Goal: Information Seeking & Learning: Learn about a topic

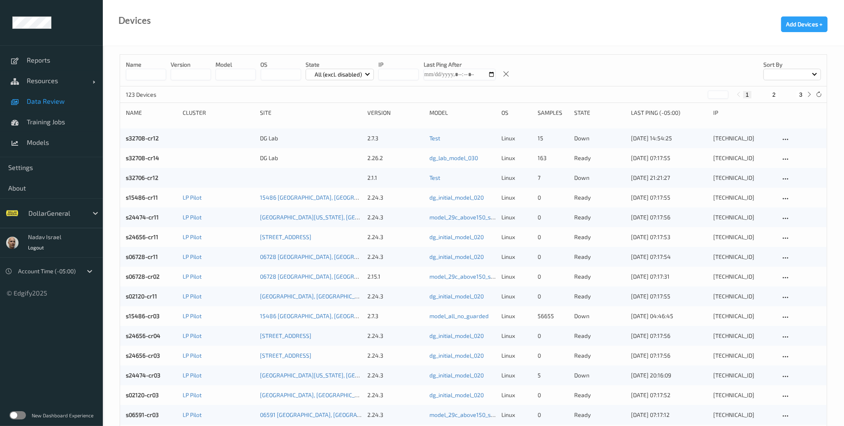
click at [38, 101] on span "Data Review" at bounding box center [61, 101] width 68 height 8
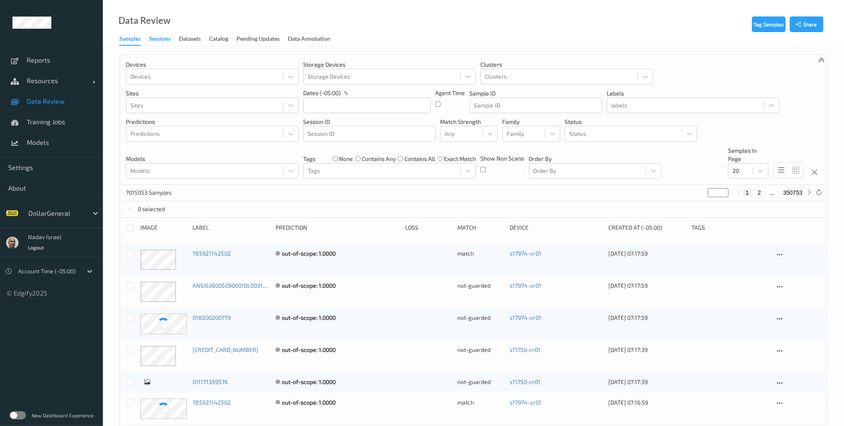
click at [162, 35] on div "Sessions" at bounding box center [160, 40] width 22 height 10
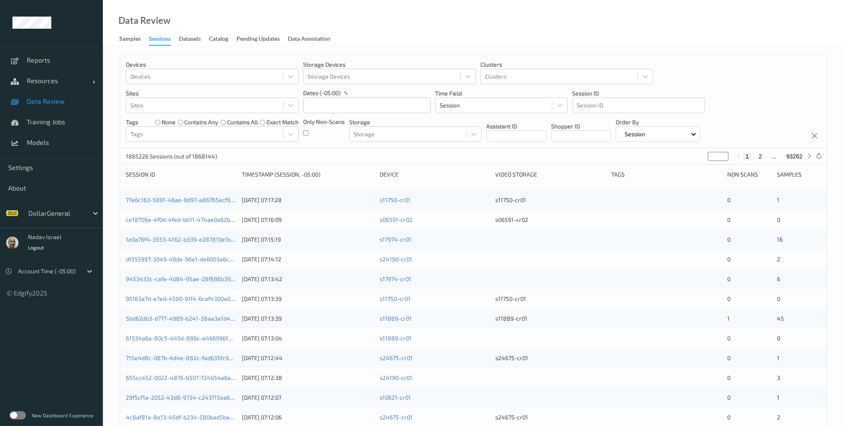
click at [18, 412] on label at bounding box center [17, 415] width 16 height 8
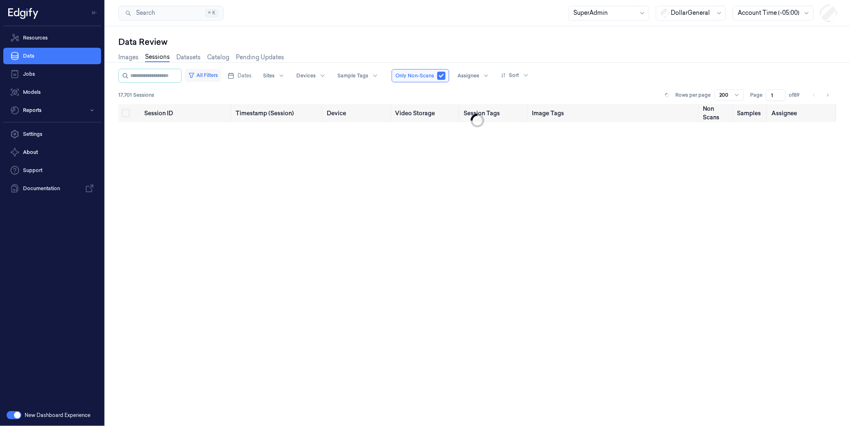
click at [221, 77] on button "All Filters" at bounding box center [203, 75] width 36 height 13
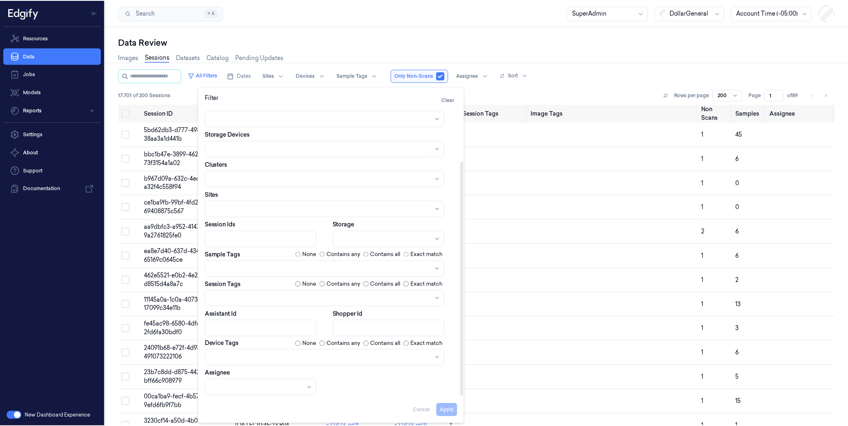
scroll to position [29, 0]
click at [242, 355] on div at bounding box center [321, 357] width 221 height 9
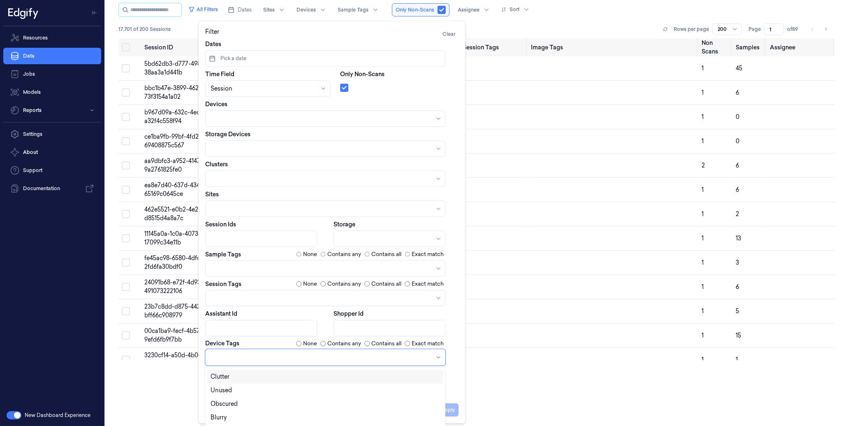
scroll to position [104, 0]
click at [235, 402] on div "LineBuster" at bounding box center [325, 408] width 236 height 14
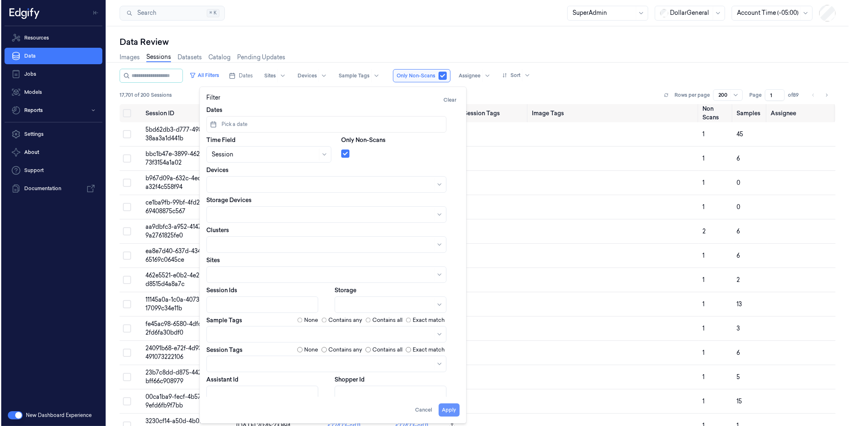
scroll to position [0, 0]
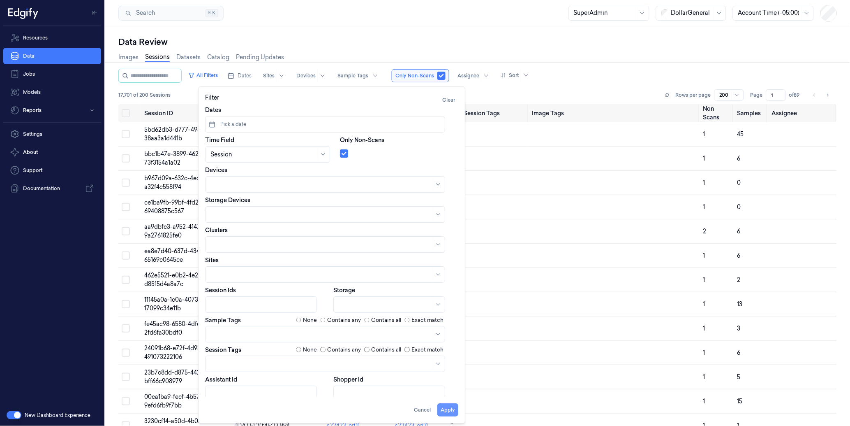
click at [454, 409] on button "Apply" at bounding box center [448, 409] width 21 height 13
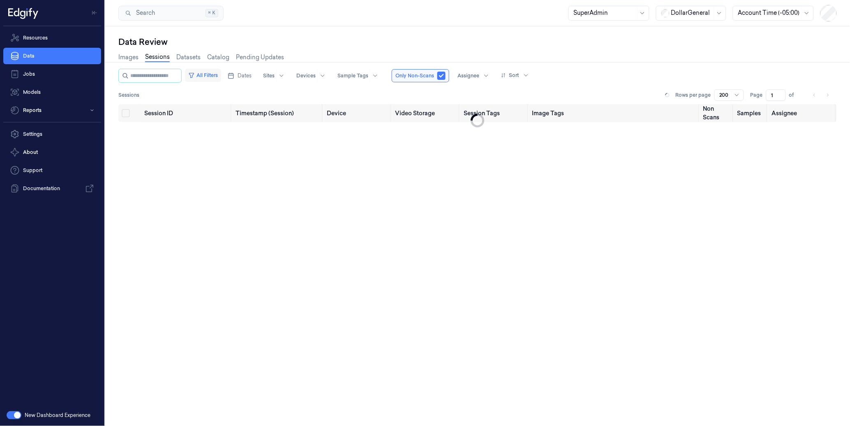
click at [219, 69] on button "All Filters" at bounding box center [203, 75] width 36 height 13
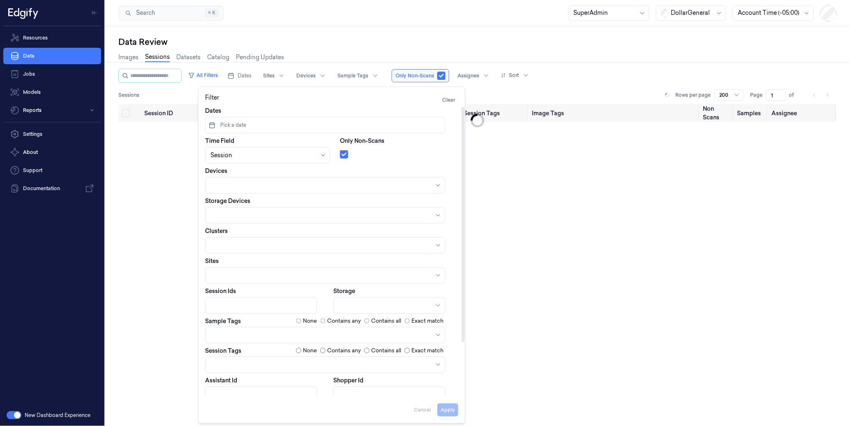
click at [249, 333] on div at bounding box center [321, 335] width 221 height 9
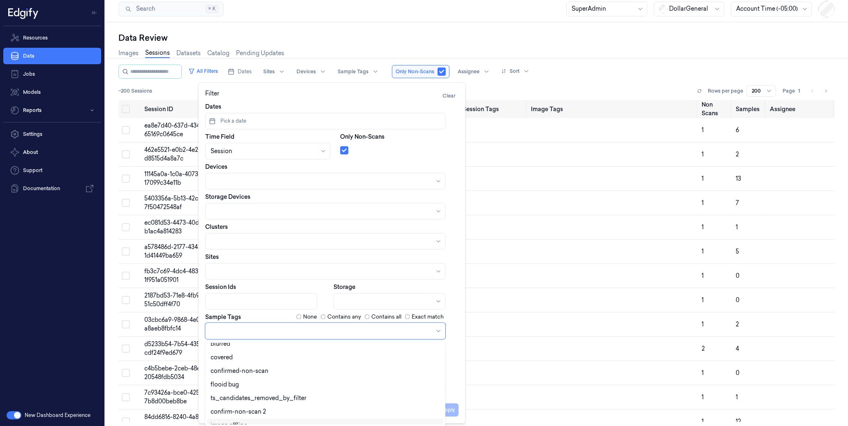
scroll to position [189, 0]
click at [268, 379] on div "confirmed-non-scan" at bounding box center [325, 377] width 229 height 9
click at [457, 380] on div "Shopper Id" at bounding box center [396, 385] width 125 height 27
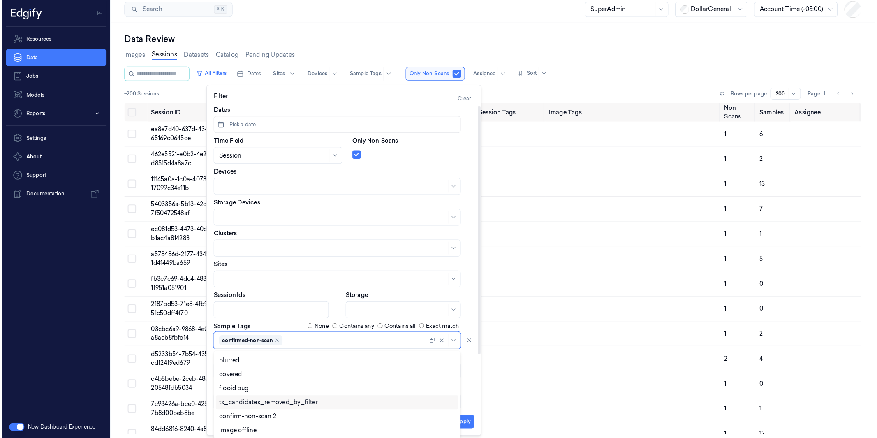
scroll to position [0, 0]
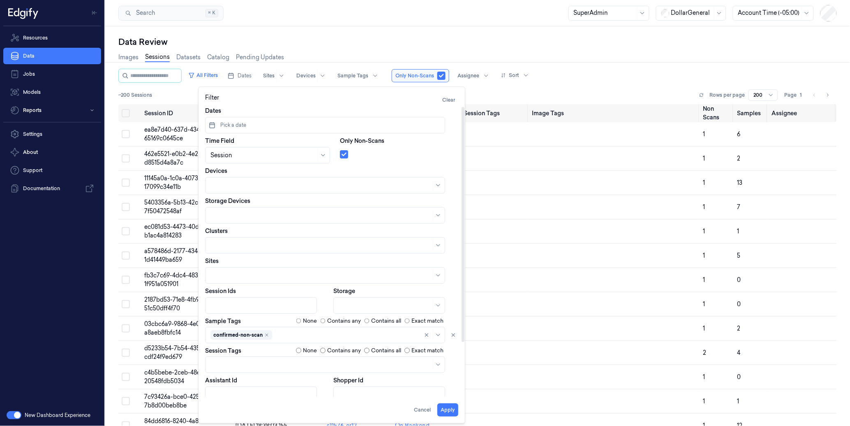
click at [240, 359] on div at bounding box center [321, 365] width 221 height 12
click at [257, 396] on div "scanned-for-non-scans" at bounding box center [244, 396] width 66 height 9
click at [449, 409] on button "Apply" at bounding box center [448, 409] width 21 height 13
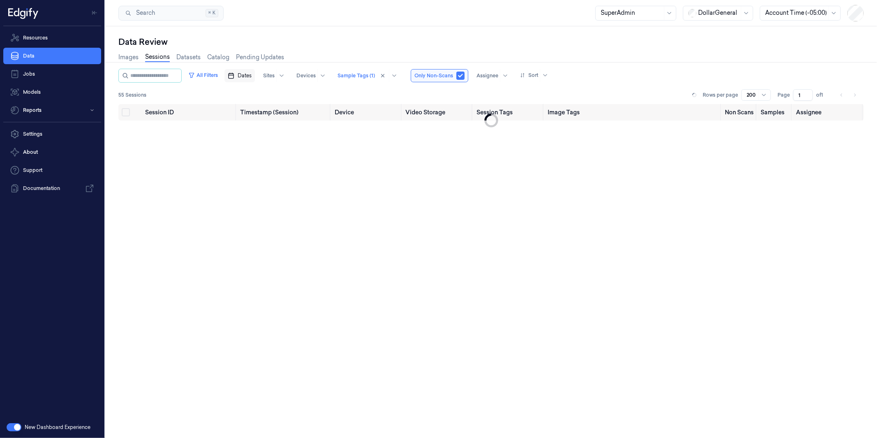
click at [254, 70] on button "Dates" at bounding box center [240, 75] width 30 height 13
click at [250, 93] on icon "Go to the Previous Month" at bounding box center [250, 94] width 2 height 3
click at [262, 157] on button "11" at bounding box center [263, 157] width 13 height 13
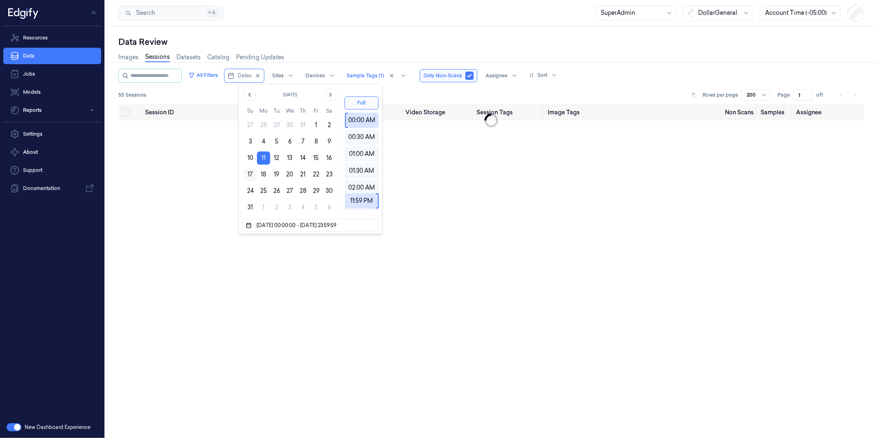
click at [249, 174] on button "17" at bounding box center [250, 174] width 13 height 13
type input "11/08/2025 00:00:00 - 17/08/2025 23:59:59"
click at [405, 31] on div "Data Review Images Sessions Datasets Catalog Pending Updates All Filters Dates …" at bounding box center [491, 232] width 772 height 412
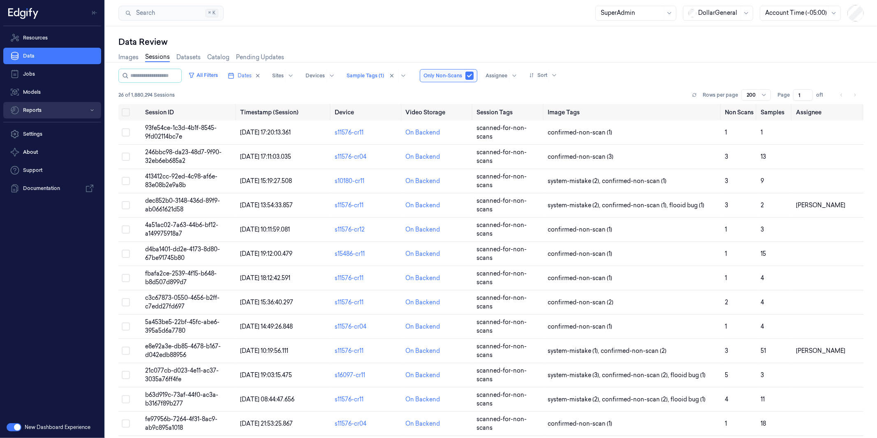
click at [35, 107] on button "Reports" at bounding box center [52, 110] width 98 height 16
click at [335, 25] on div "Search Search... ⌘ K SuperAdmin DollarGeneral Account Time (-05:00)" at bounding box center [491, 13] width 772 height 26
click at [709, 15] on div at bounding box center [718, 13] width 41 height 9
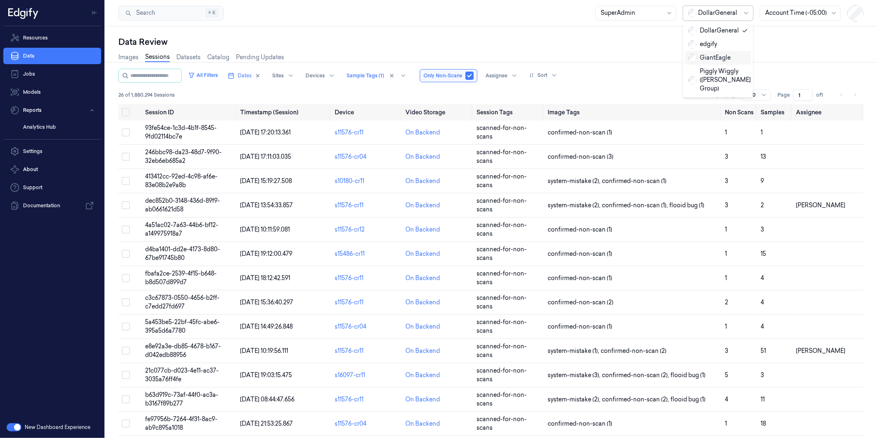
click at [716, 54] on div "GiantEagle" at bounding box center [709, 57] width 42 height 9
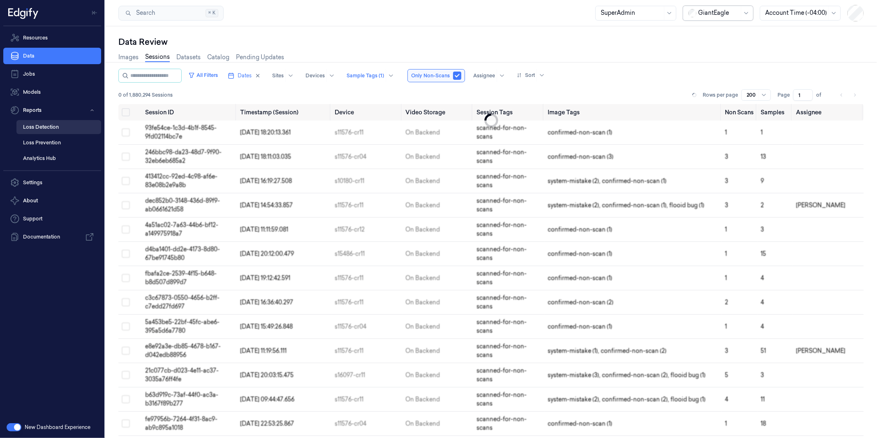
click at [42, 125] on link "Loss Detection" at bounding box center [58, 127] width 85 height 14
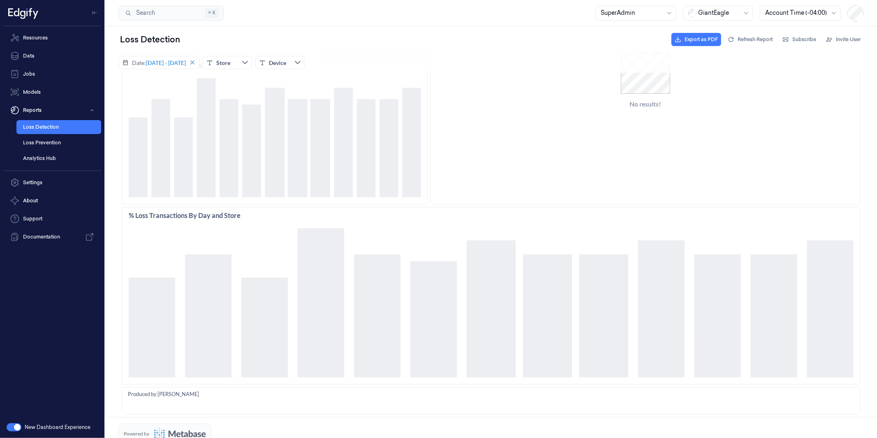
scroll to position [350, 0]
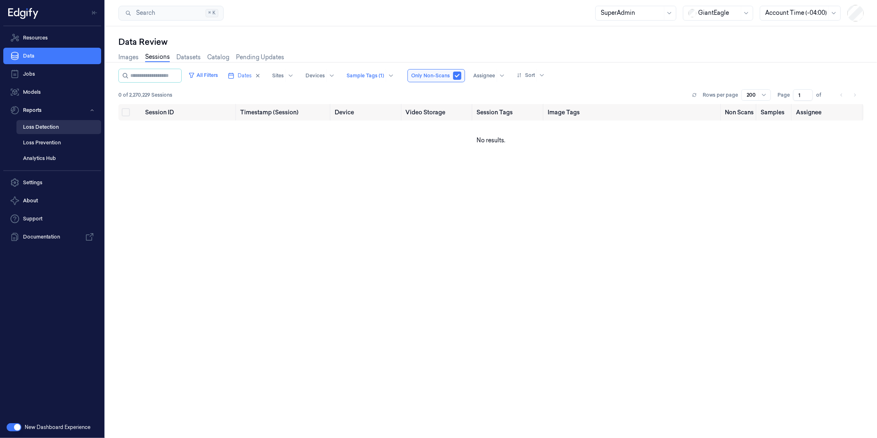
click at [44, 130] on link "Loss Detection" at bounding box center [58, 127] width 85 height 14
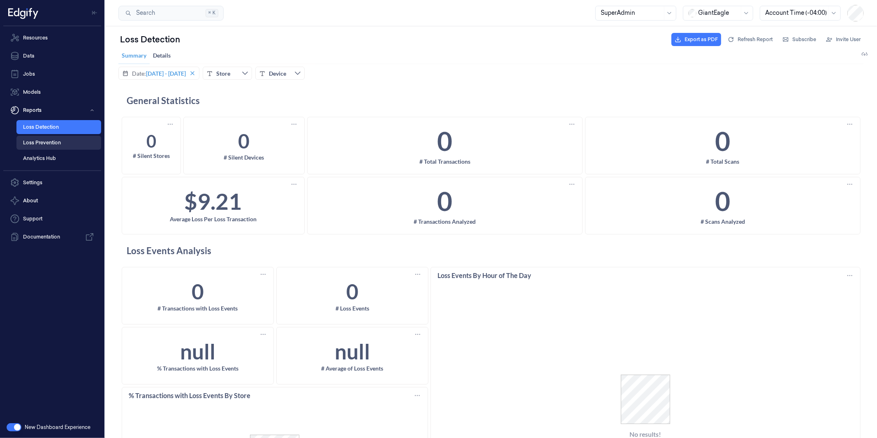
scroll to position [7, 0]
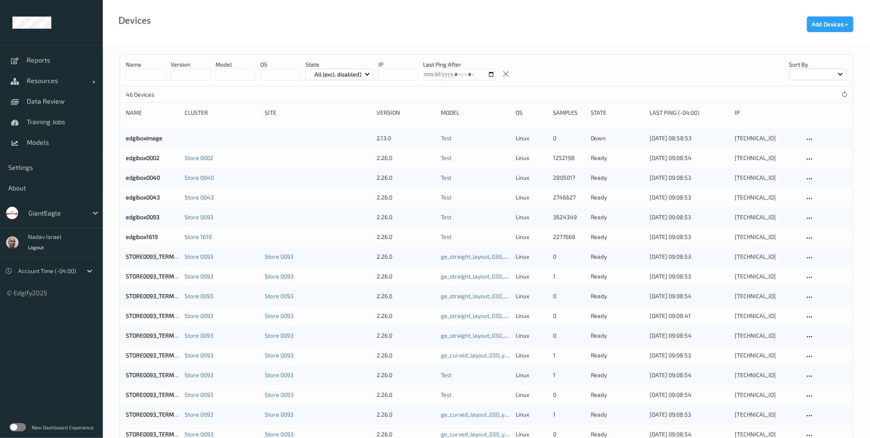
click at [14, 424] on label at bounding box center [17, 427] width 16 height 8
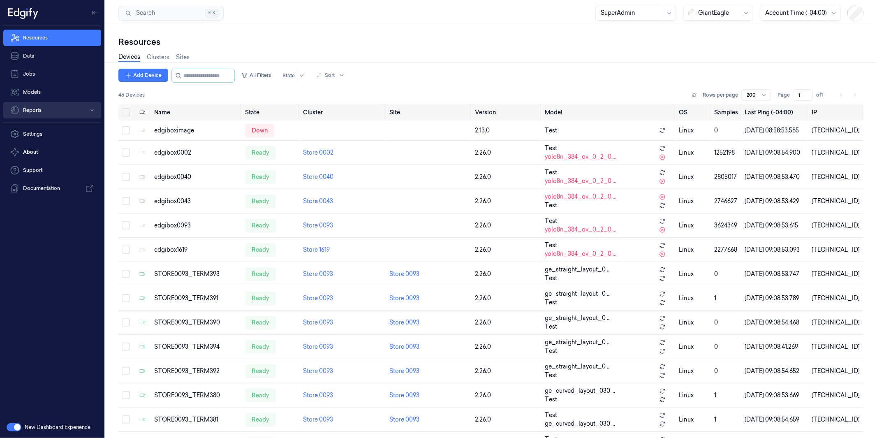
click at [39, 104] on button "Reports" at bounding box center [52, 110] width 98 height 16
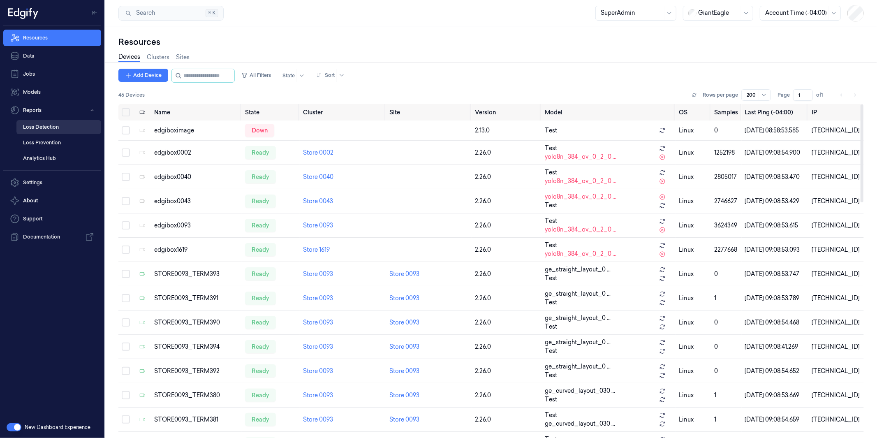
click at [27, 121] on link "Loss Detection" at bounding box center [58, 127] width 85 height 14
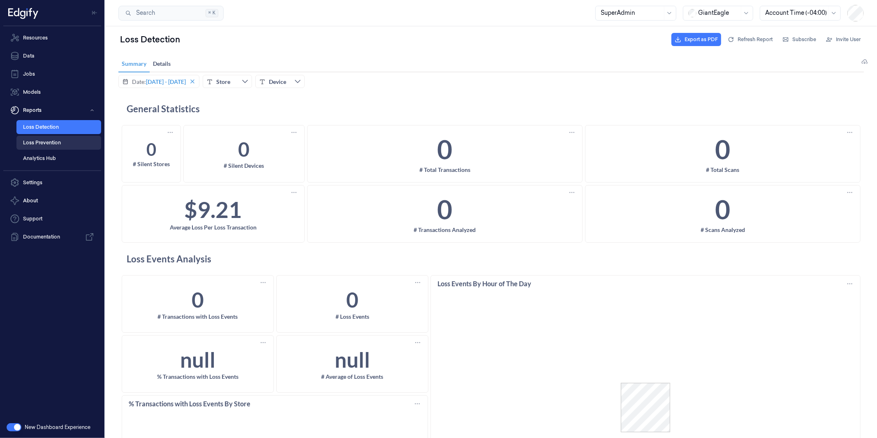
click at [42, 137] on link "Loss Prevention" at bounding box center [58, 143] width 85 height 14
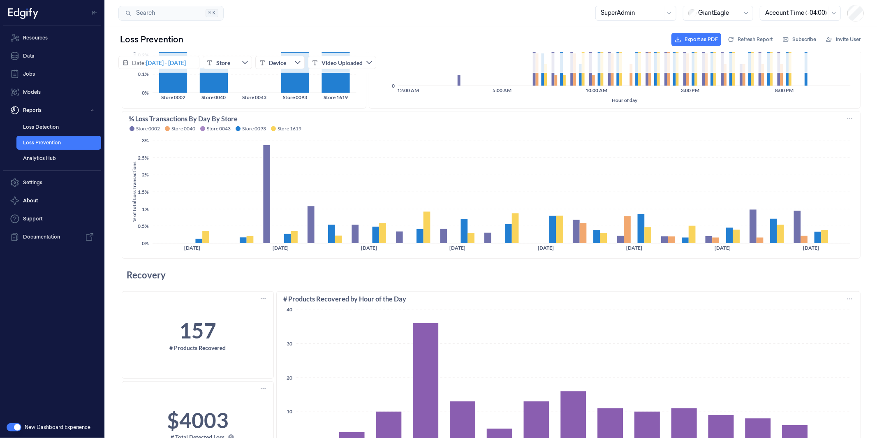
scroll to position [410, 0]
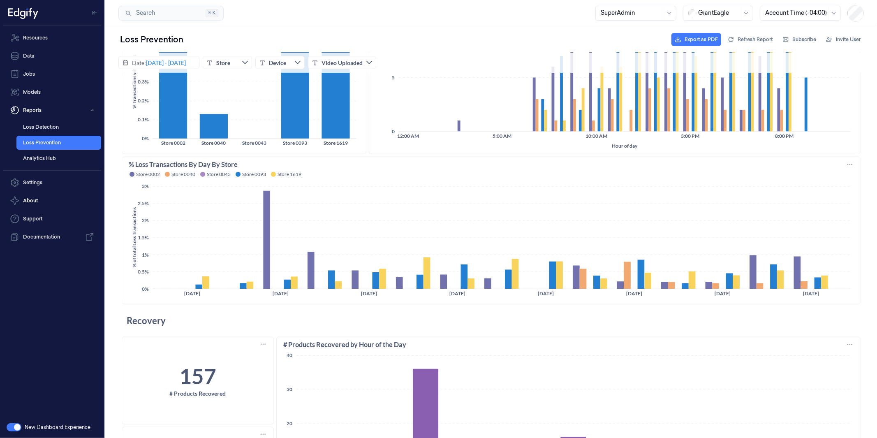
scroll to position [410, 0]
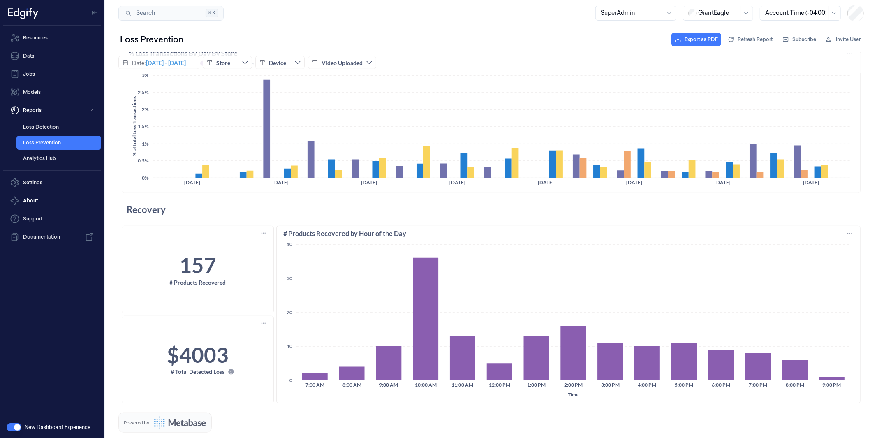
click at [185, 419] on icon ":root{--mb-color-logo-text:#5a6072;--mb-color-logo-primary:#509ee3;--mb-color-l…" at bounding box center [180, 422] width 52 height 13
click at [41, 161] on link "Analytics Hub" at bounding box center [58, 158] width 85 height 14
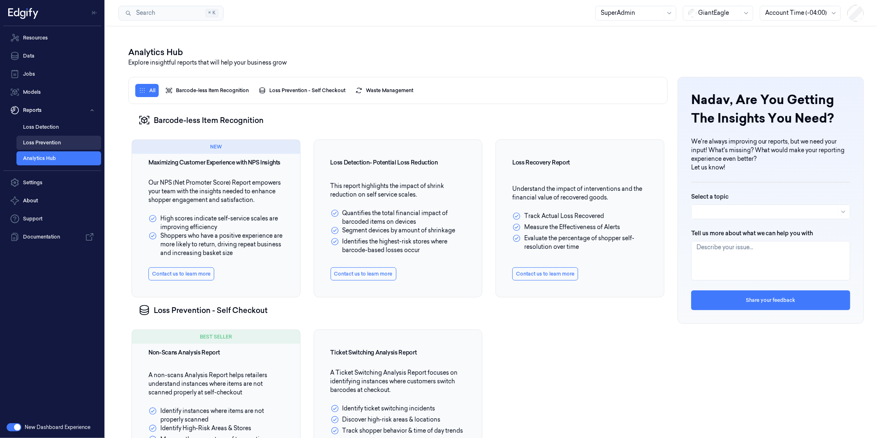
click at [29, 141] on link "Loss Prevention" at bounding box center [58, 143] width 85 height 14
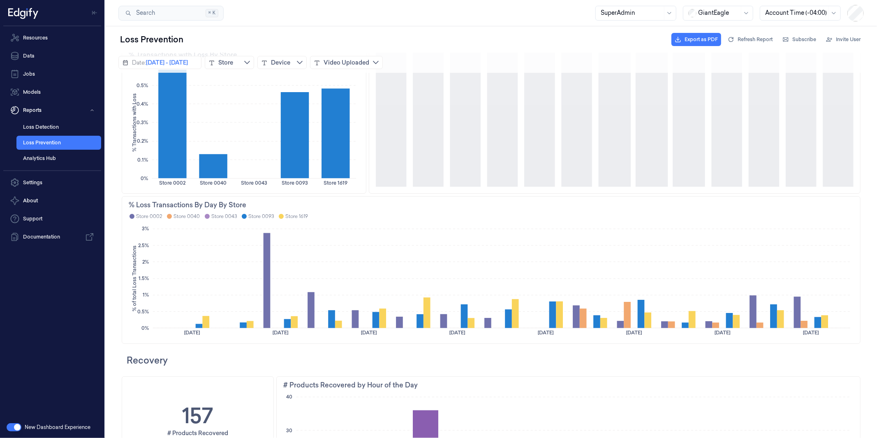
scroll to position [373, 0]
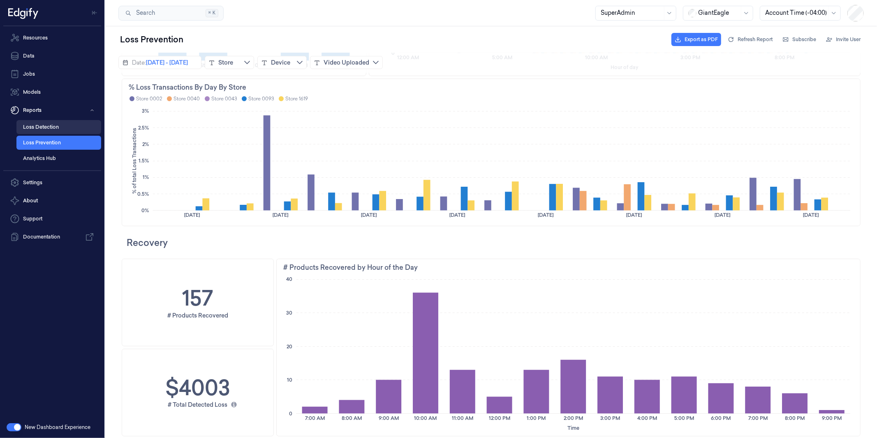
click at [35, 125] on link "Loss Detection" at bounding box center [58, 127] width 85 height 14
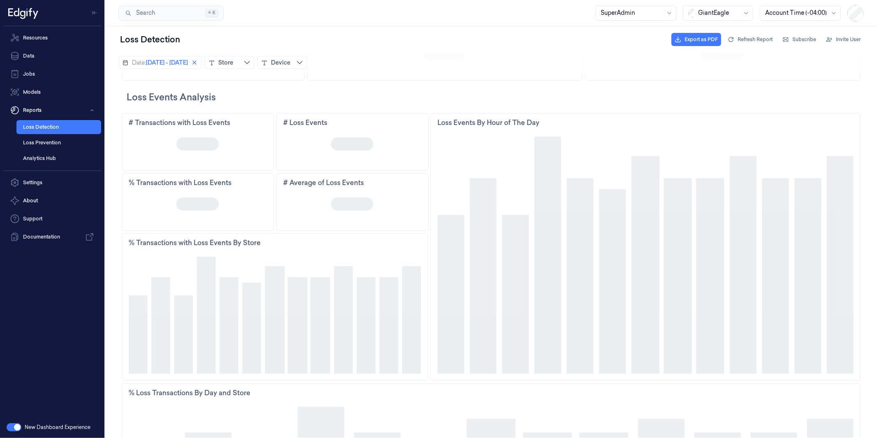
scroll to position [313, 0]
